Goal: Navigation & Orientation: Find specific page/section

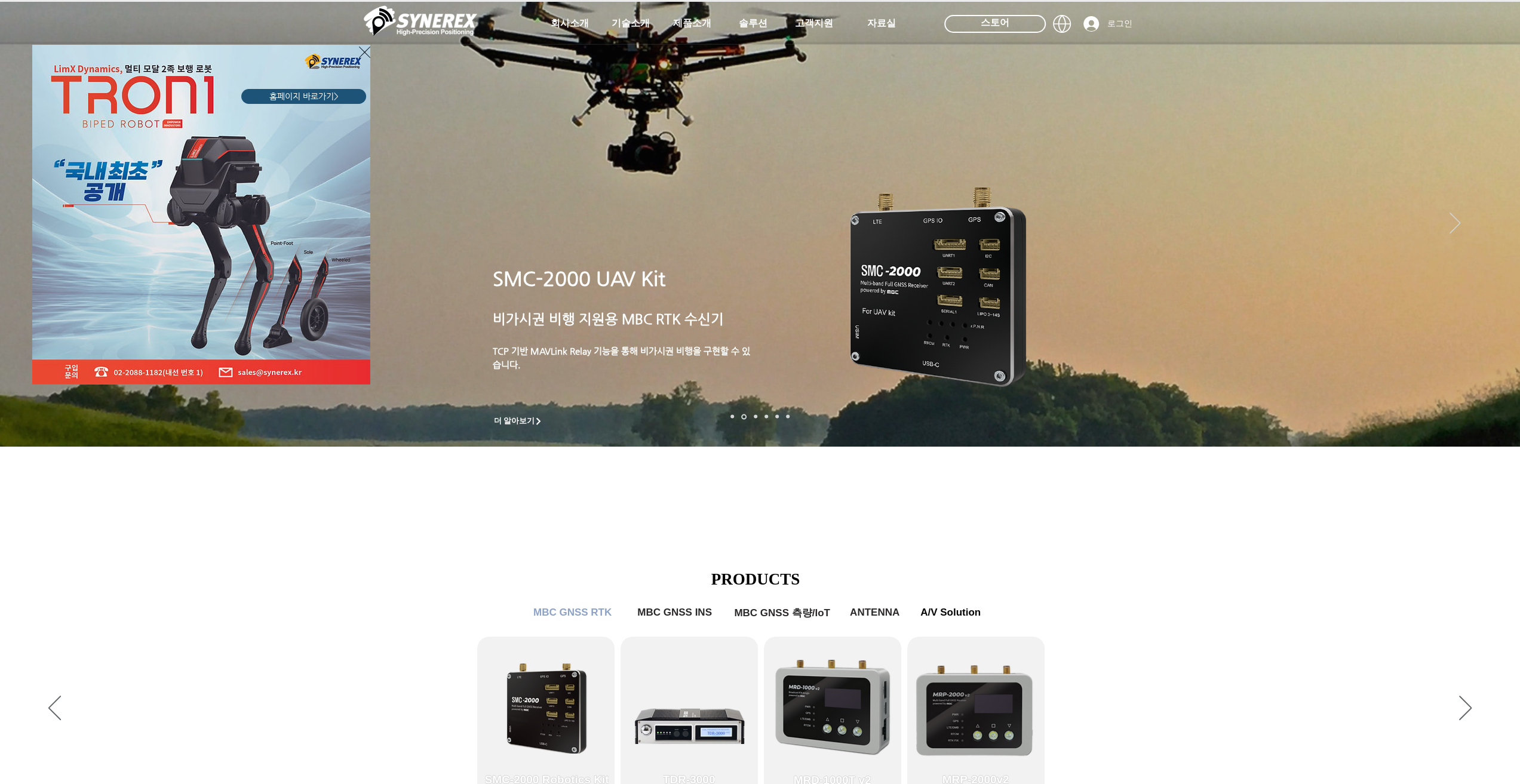
click at [1173, 510] on div "LimX Dinamics" at bounding box center [760, 392] width 1520 height 784
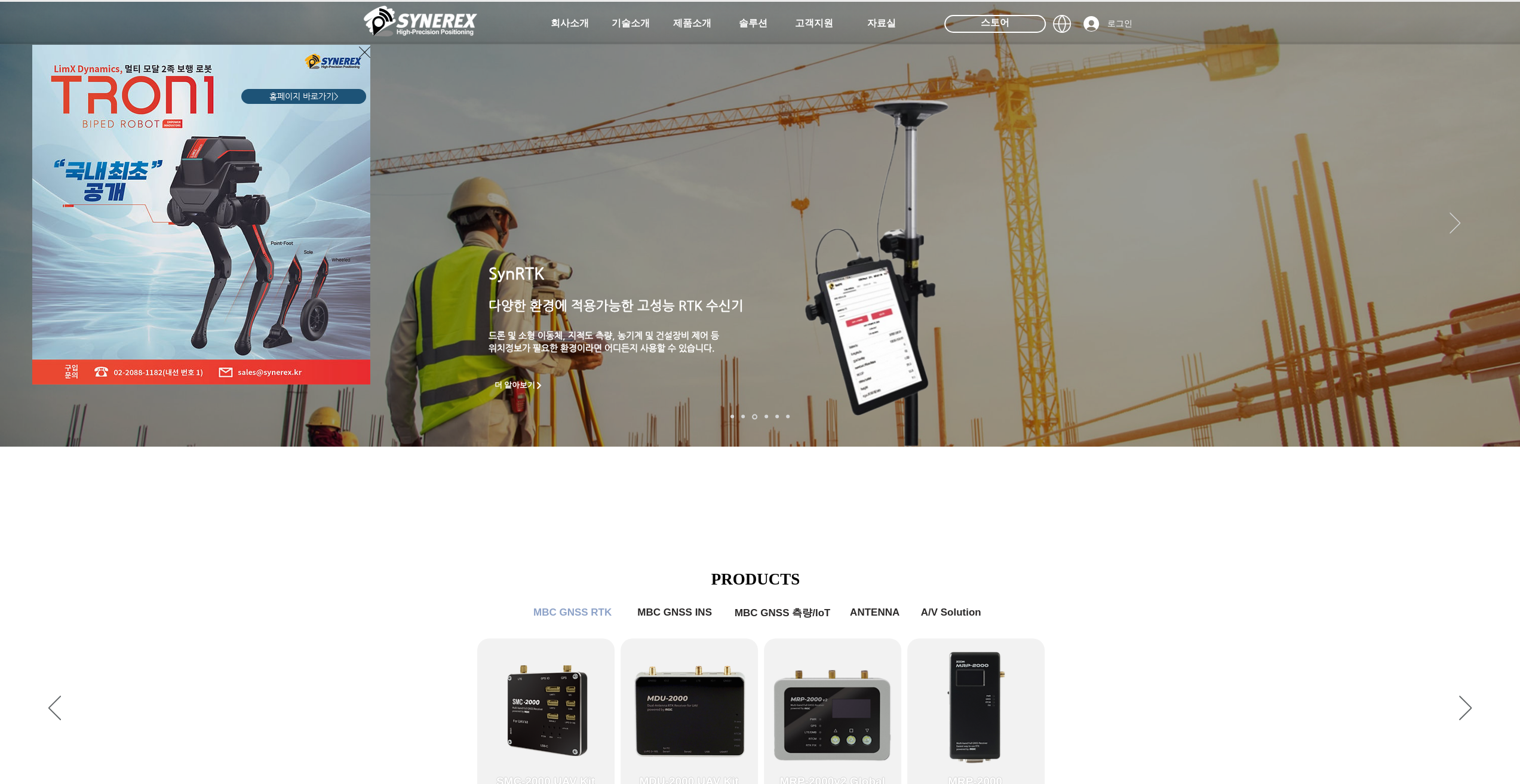
click at [1489, 441] on div "LimX Dinamics" at bounding box center [760, 392] width 1520 height 784
click at [1492, 440] on div "LimX Dinamics" at bounding box center [760, 392] width 1520 height 784
click at [1492, 439] on div "LimX Dinamics" at bounding box center [760, 392] width 1520 height 784
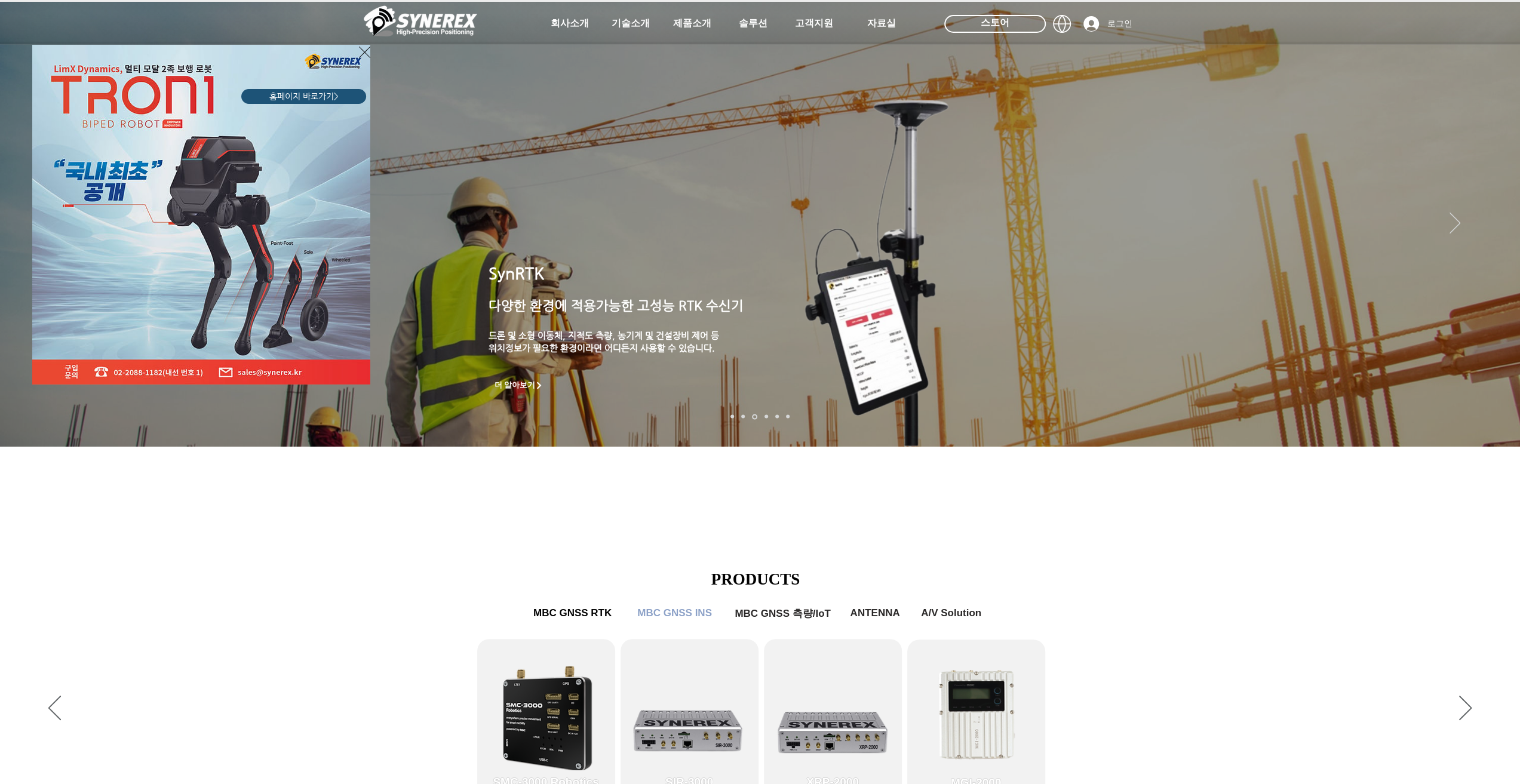
click at [751, 23] on div "LimX Dinamics" at bounding box center [760, 392] width 1520 height 784
click at [364, 51] on icon "사이트로 돌아가기" at bounding box center [364, 52] width 11 height 15
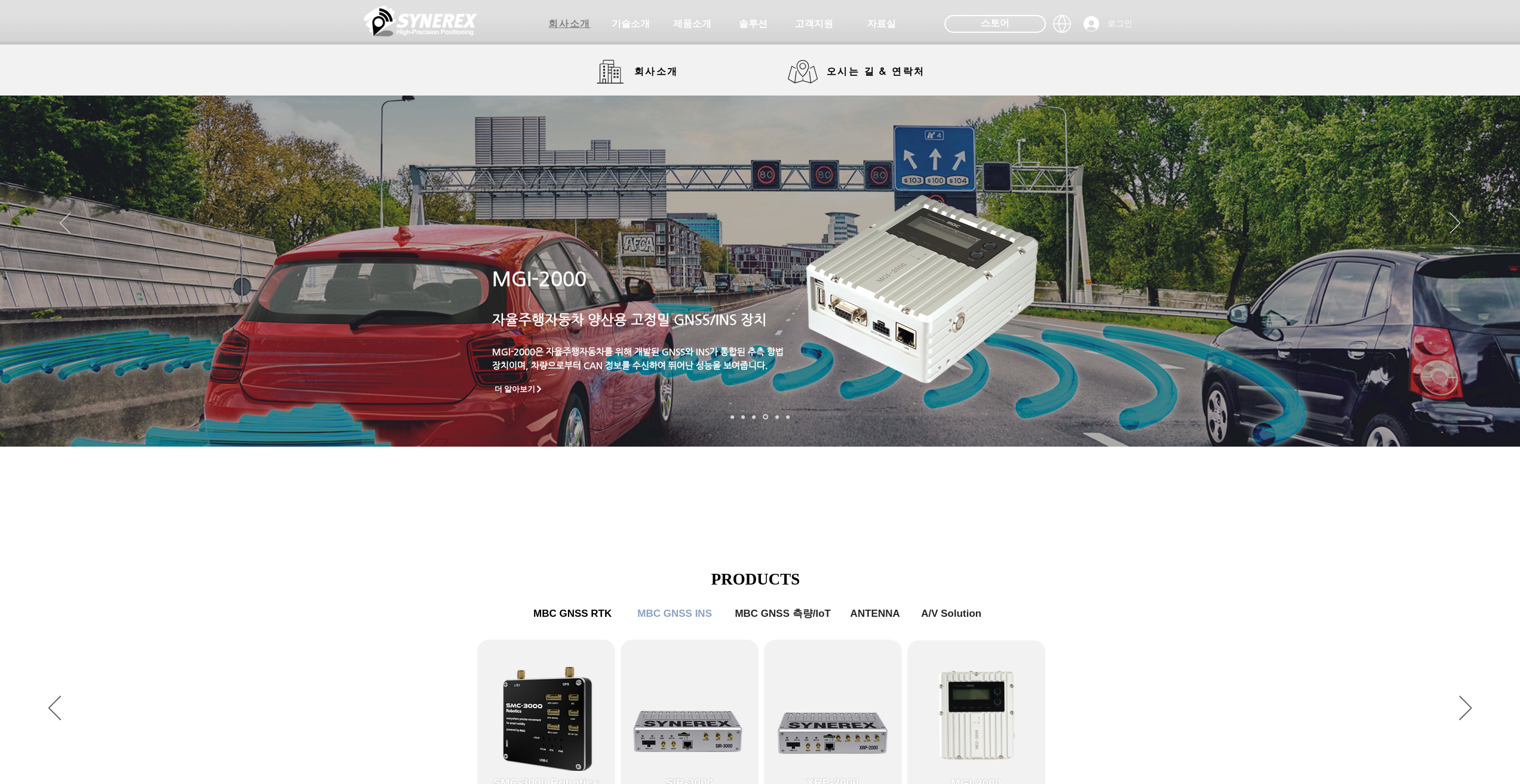
click at [568, 24] on span "회사소개" at bounding box center [569, 24] width 42 height 12
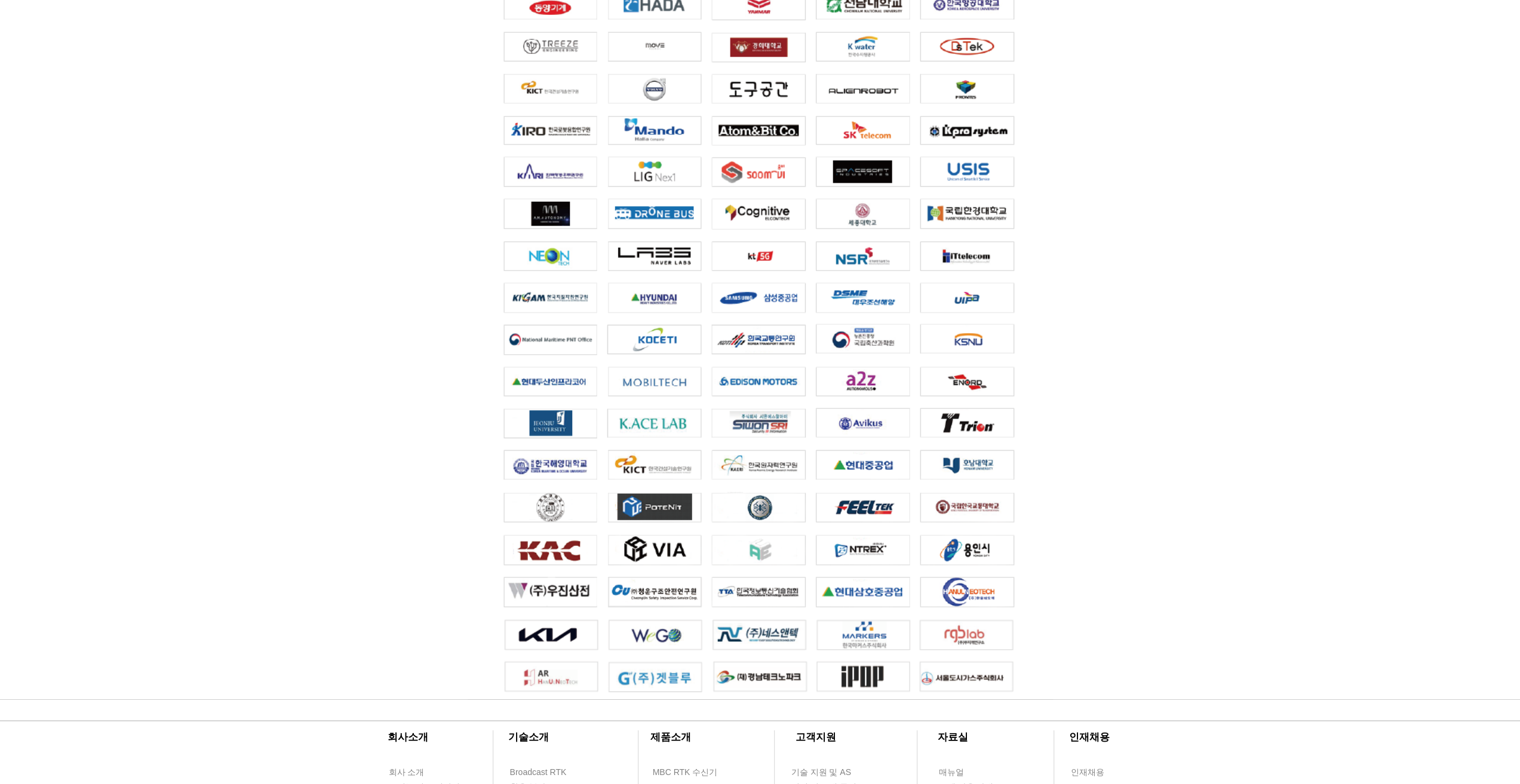
scroll to position [2179, 0]
click at [1133, 331] on div at bounding box center [760, 156] width 1520 height 1087
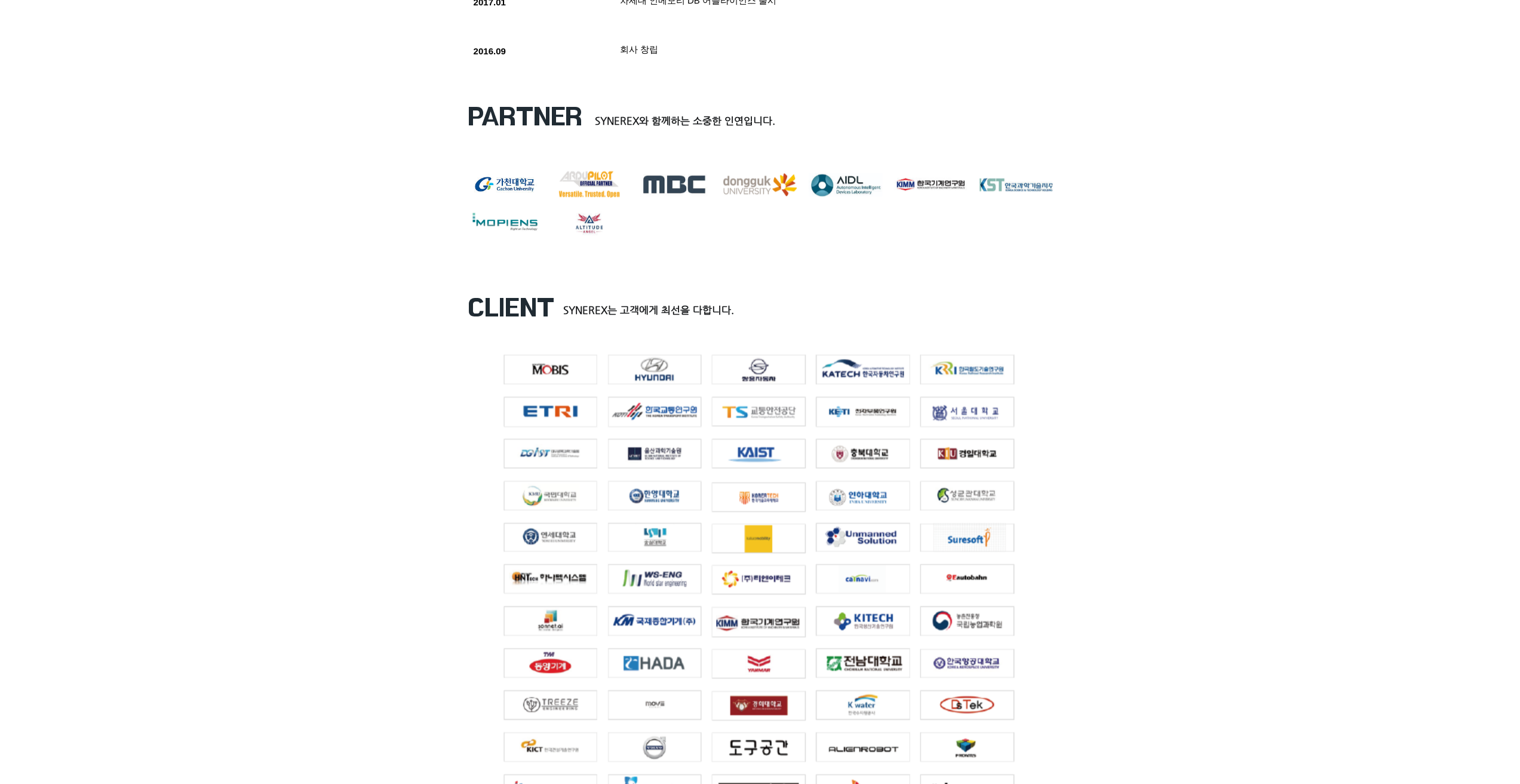
scroll to position [1403, 0]
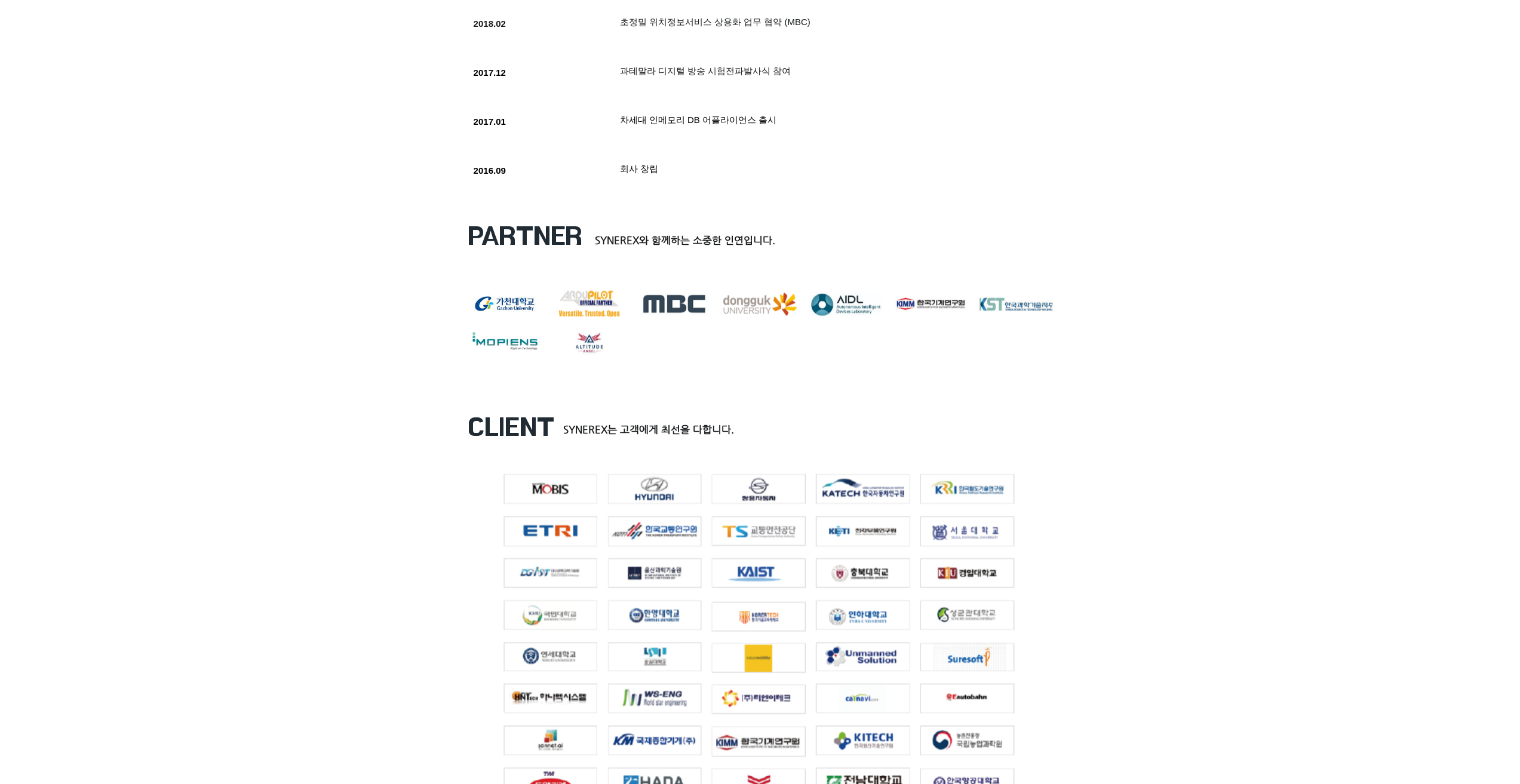
click at [1134, 389] on div at bounding box center [760, 295] width 1520 height 187
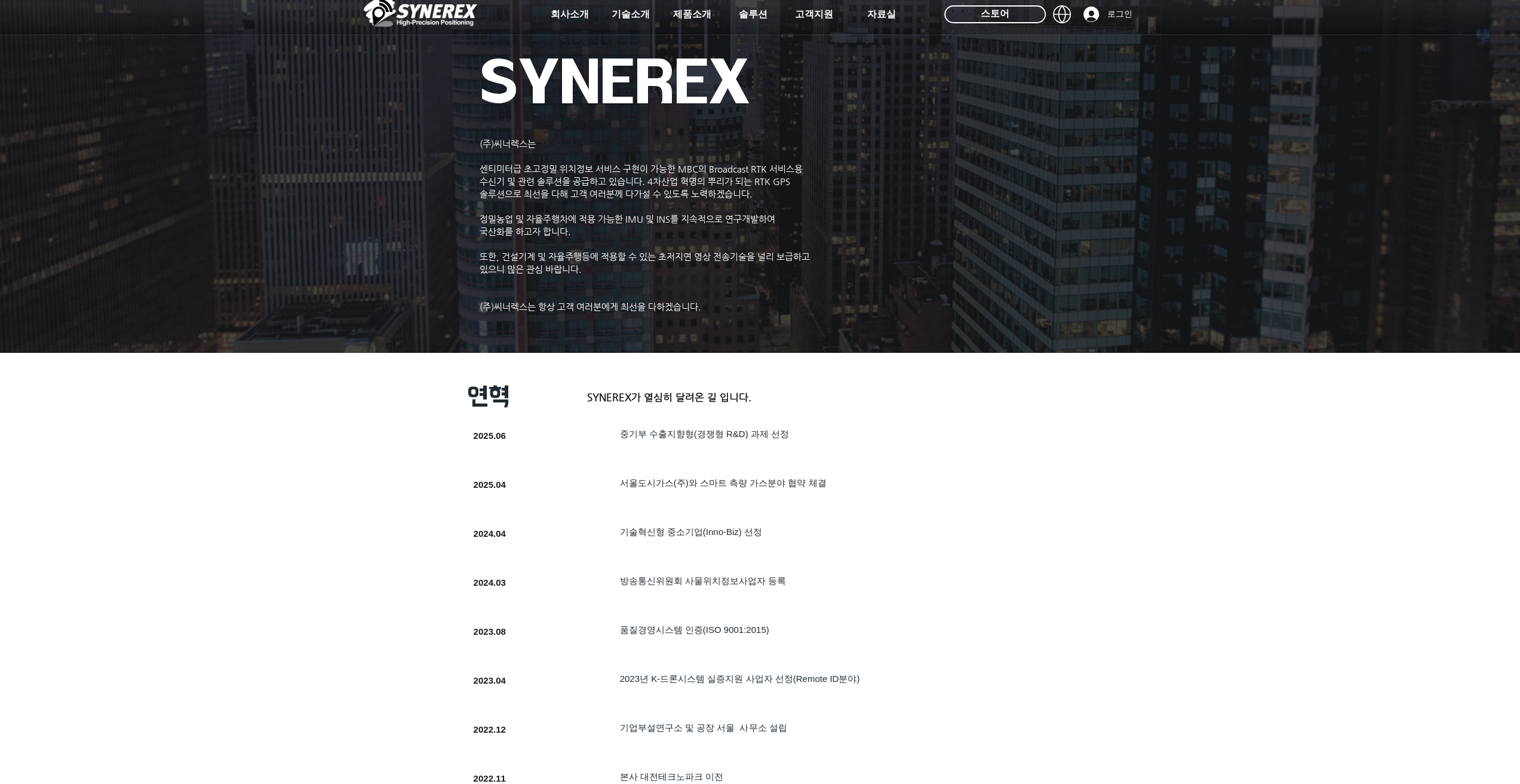
scroll to position [0, 0]
